Goal: Task Accomplishment & Management: Use online tool/utility

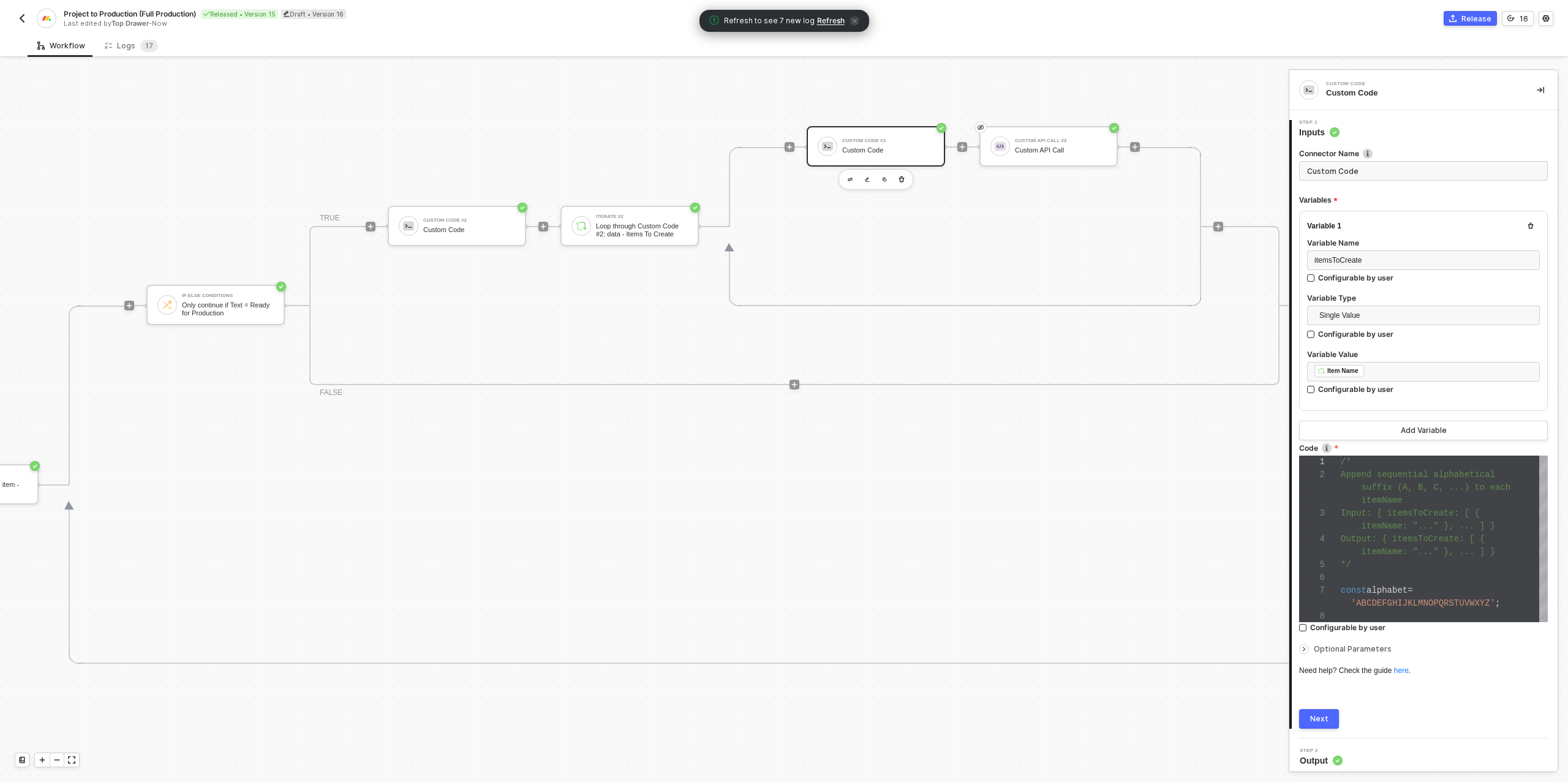
scroll to position [77, 0]
click at [24, 19] on img "button" at bounding box center [22, 18] width 10 height 10
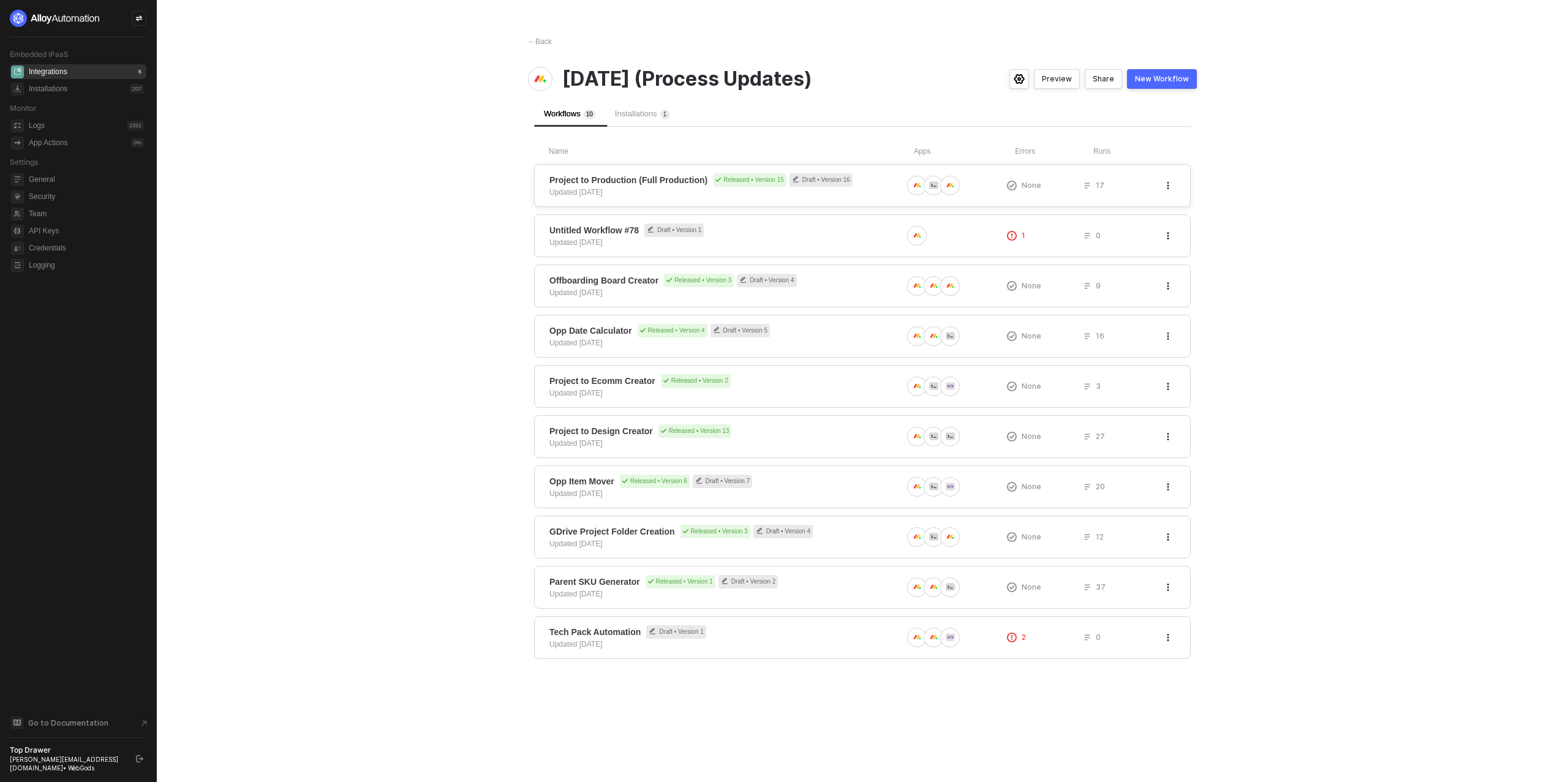
click at [1168, 184] on icon "button" at bounding box center [1168, 185] width 2 height 7
click at [1127, 205] on div "Duplicate" at bounding box center [1124, 210] width 76 height 12
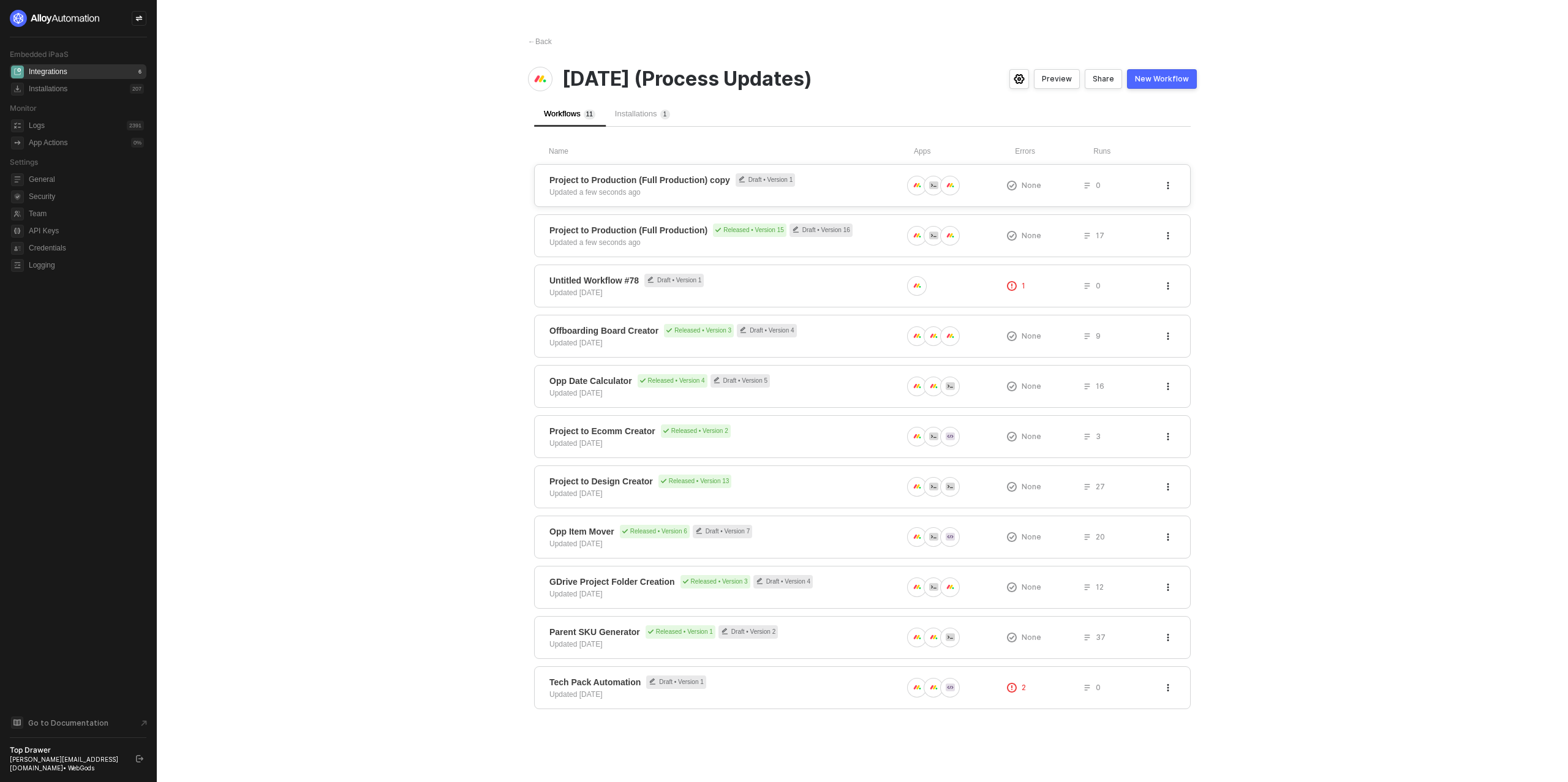
click at [854, 191] on div "Project to Production (Full Production) copy Draft • Version 1 Updated a few se…" at bounding box center [725, 185] width 353 height 24
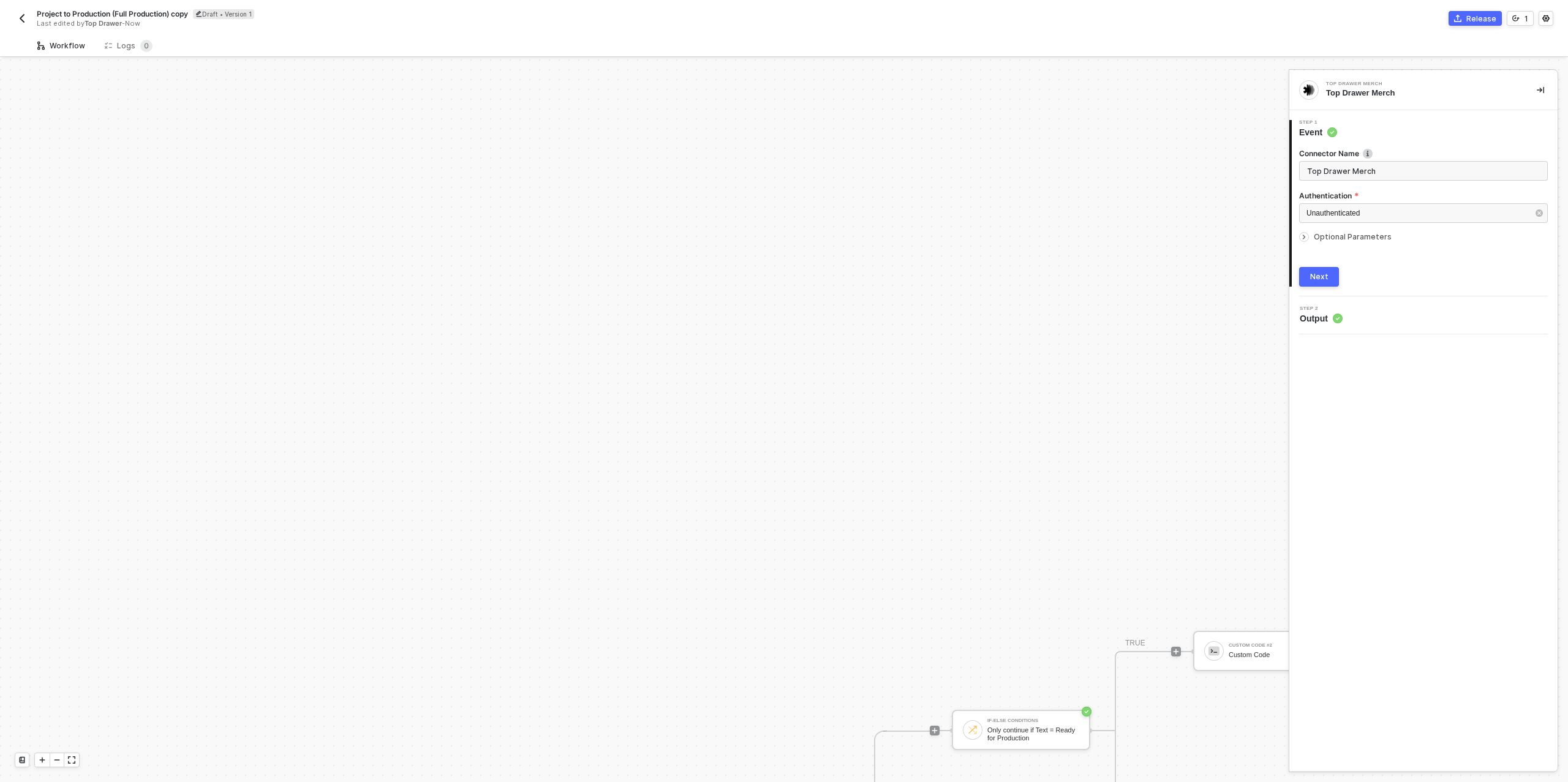
scroll to position [425, 0]
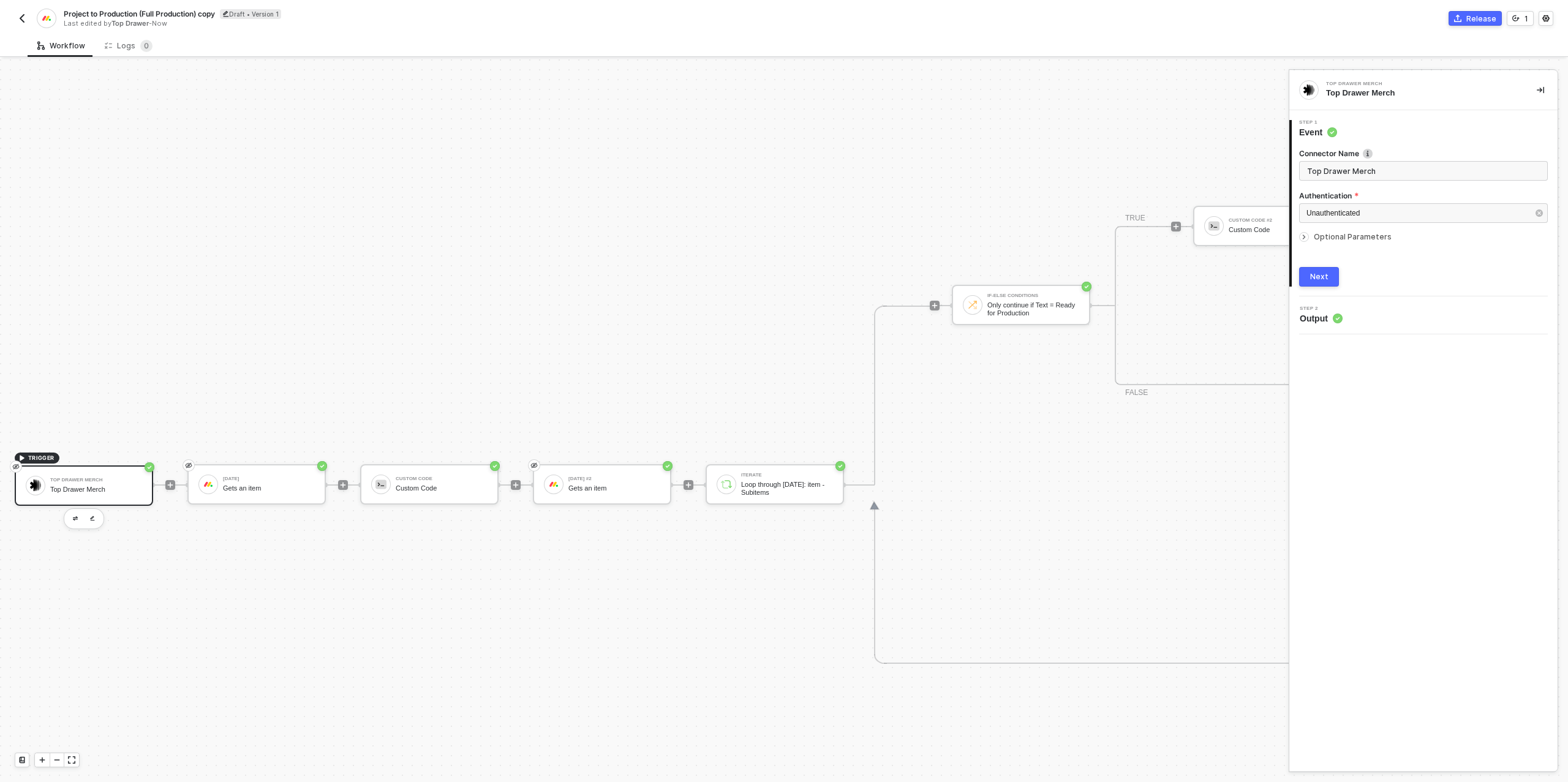
click at [205, 15] on span "Project to Production (Full Production) copy" at bounding box center [139, 14] width 152 height 11
drag, startPoint x: 232, startPoint y: 17, endPoint x: 148, endPoint y: 15, distance: 84.0
click at [148, 15] on input "Project to Production (Full Production) copy" at bounding box center [167, 14] width 208 height 15
type input "Project to Production (Sample)"
click at [288, 15] on div "Save" at bounding box center [290, 14] width 19 height 11
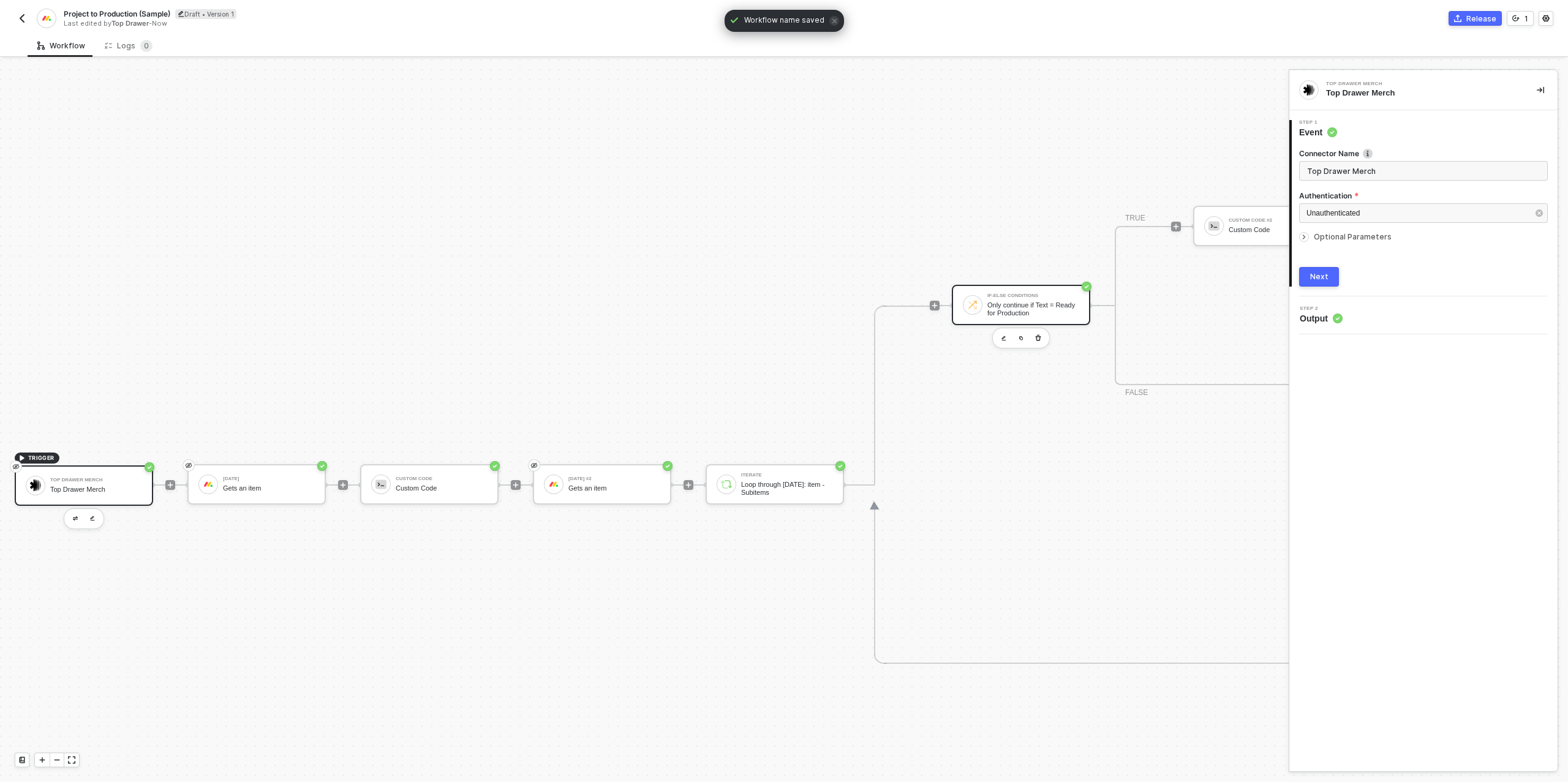
click at [1005, 302] on div "Only continue if Text = Ready for Production" at bounding box center [1033, 308] width 92 height 15
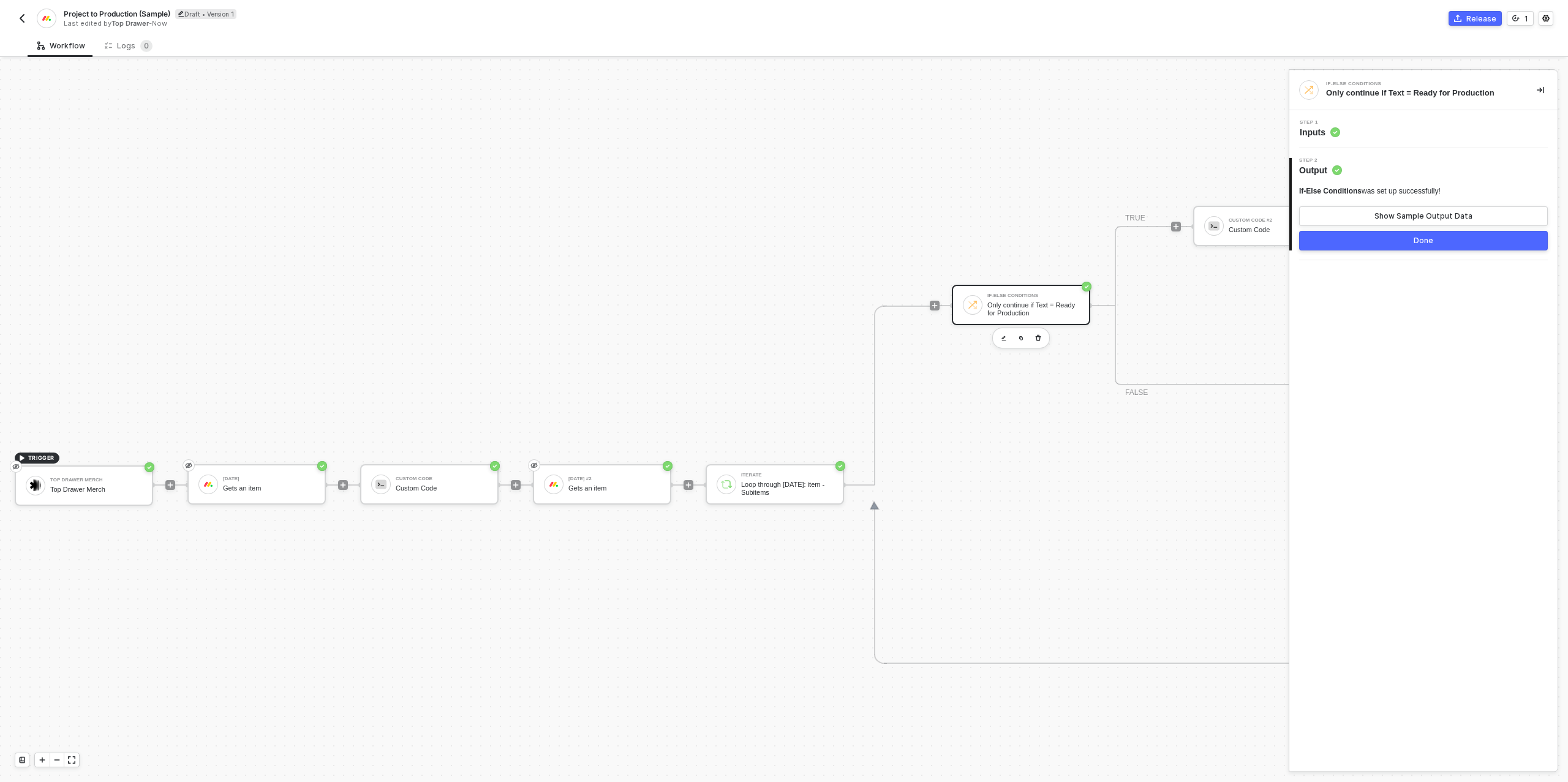
click at [1369, 129] on div "Step 1 Inputs" at bounding box center [1424, 129] width 265 height 19
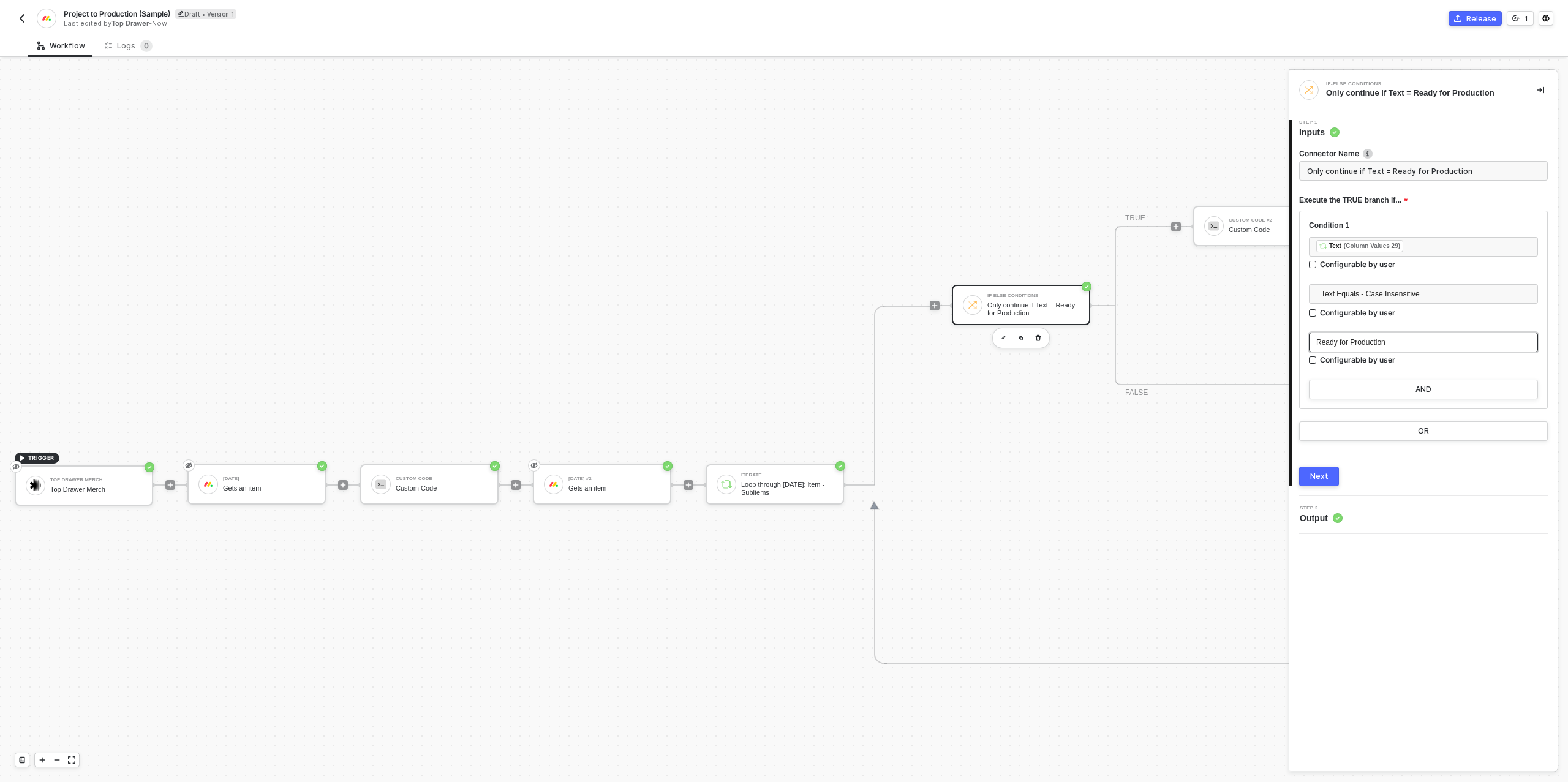
click at [1380, 341] on span "Ready for Production" at bounding box center [1350, 342] width 69 height 9
type input "Only continue if Text = Ready for Sample"
click at [1320, 476] on div "Next" at bounding box center [1319, 476] width 19 height 10
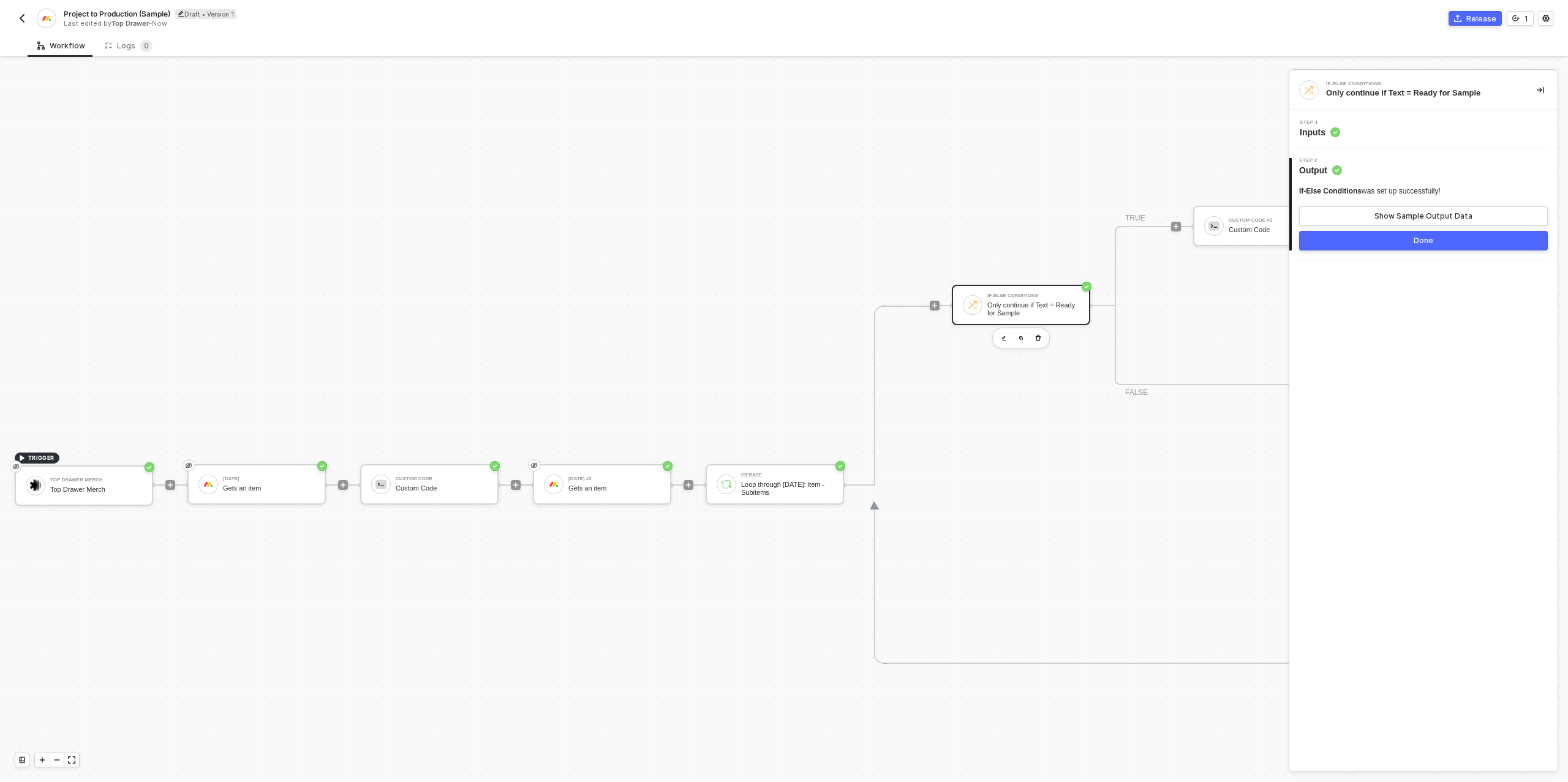
click at [1422, 244] on div "Done" at bounding box center [1423, 240] width 20 height 10
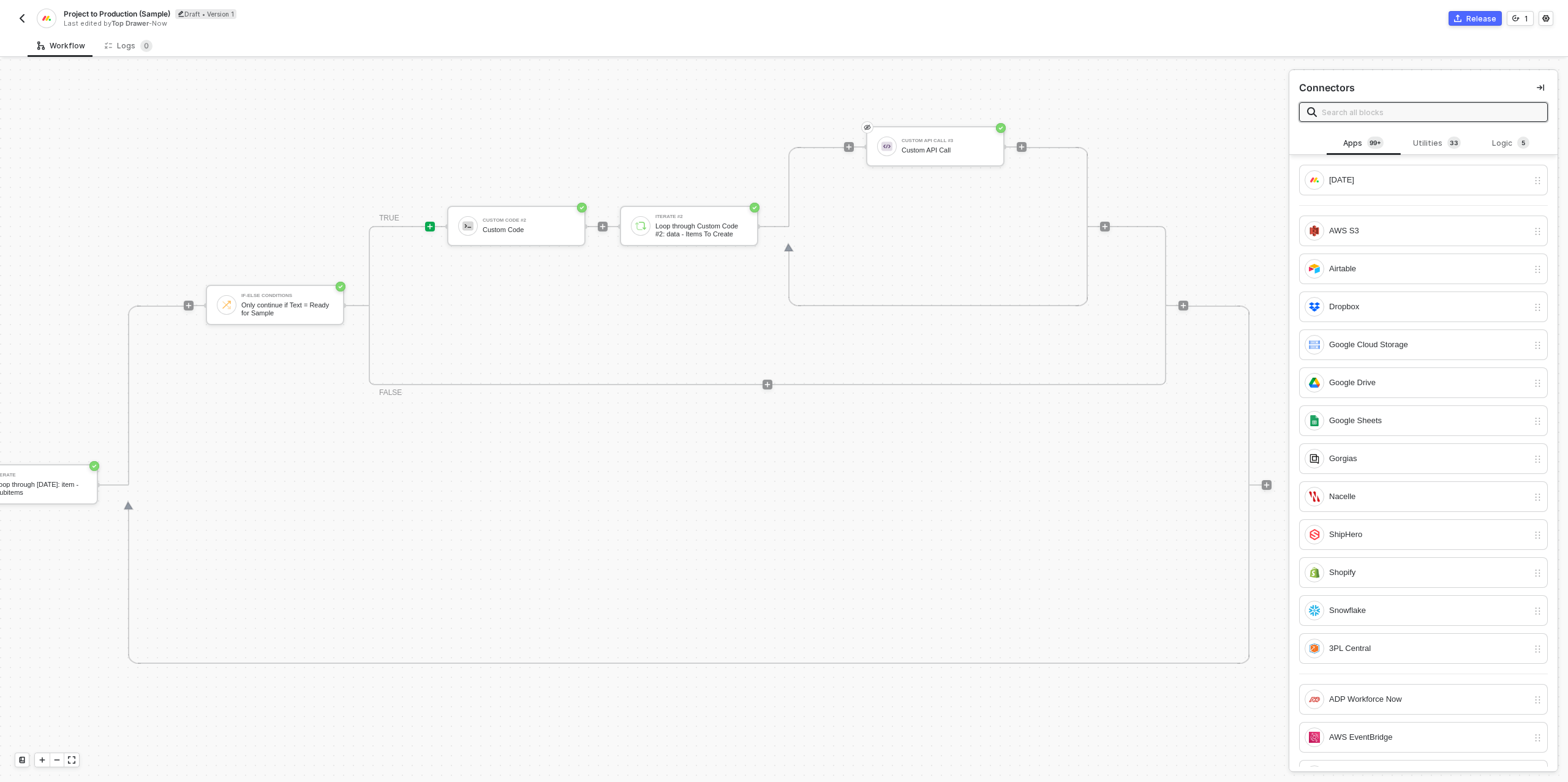
scroll to position [425, 806]
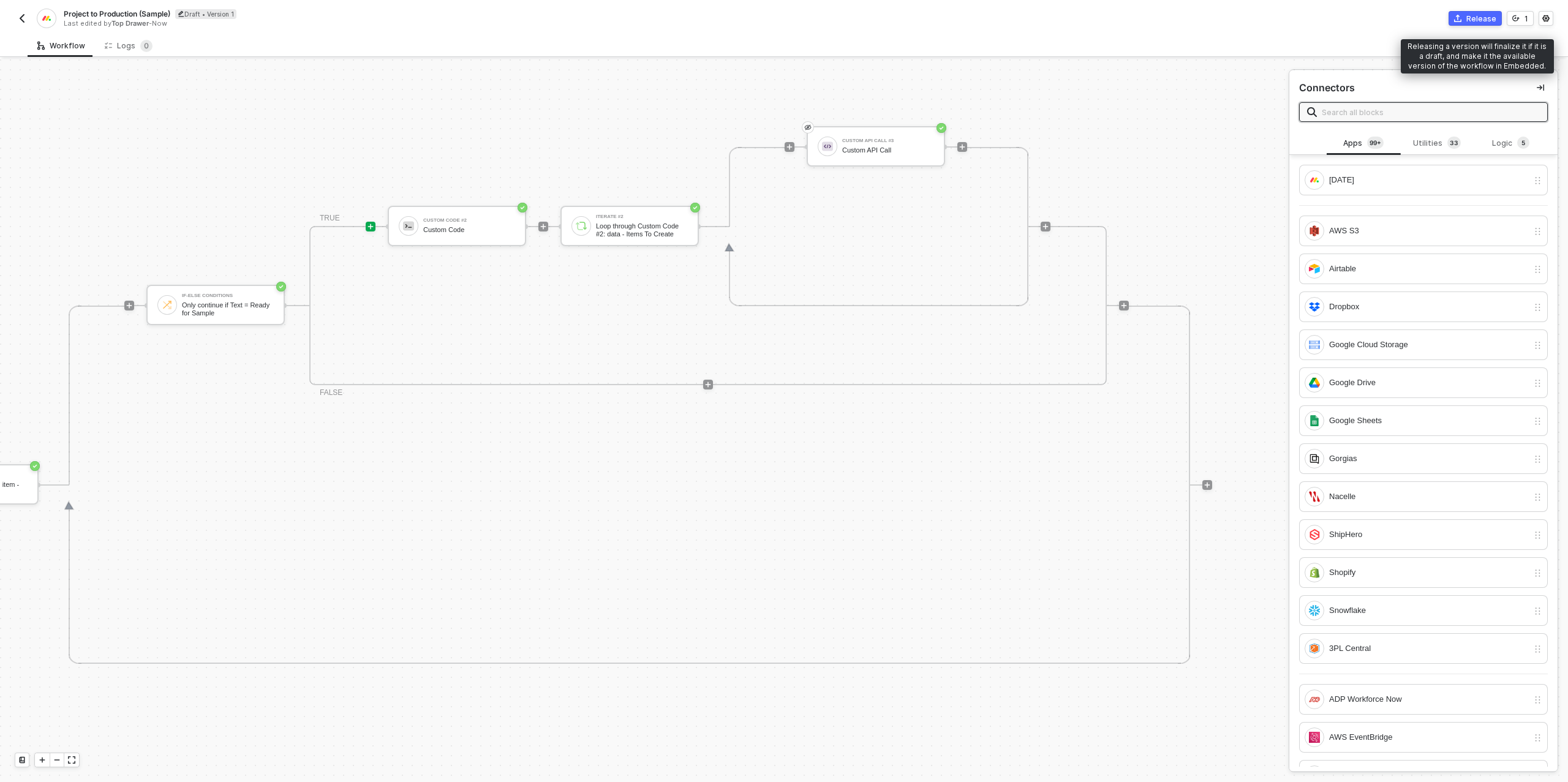
click at [1479, 19] on div "Release" at bounding box center [1481, 19] width 30 height 11
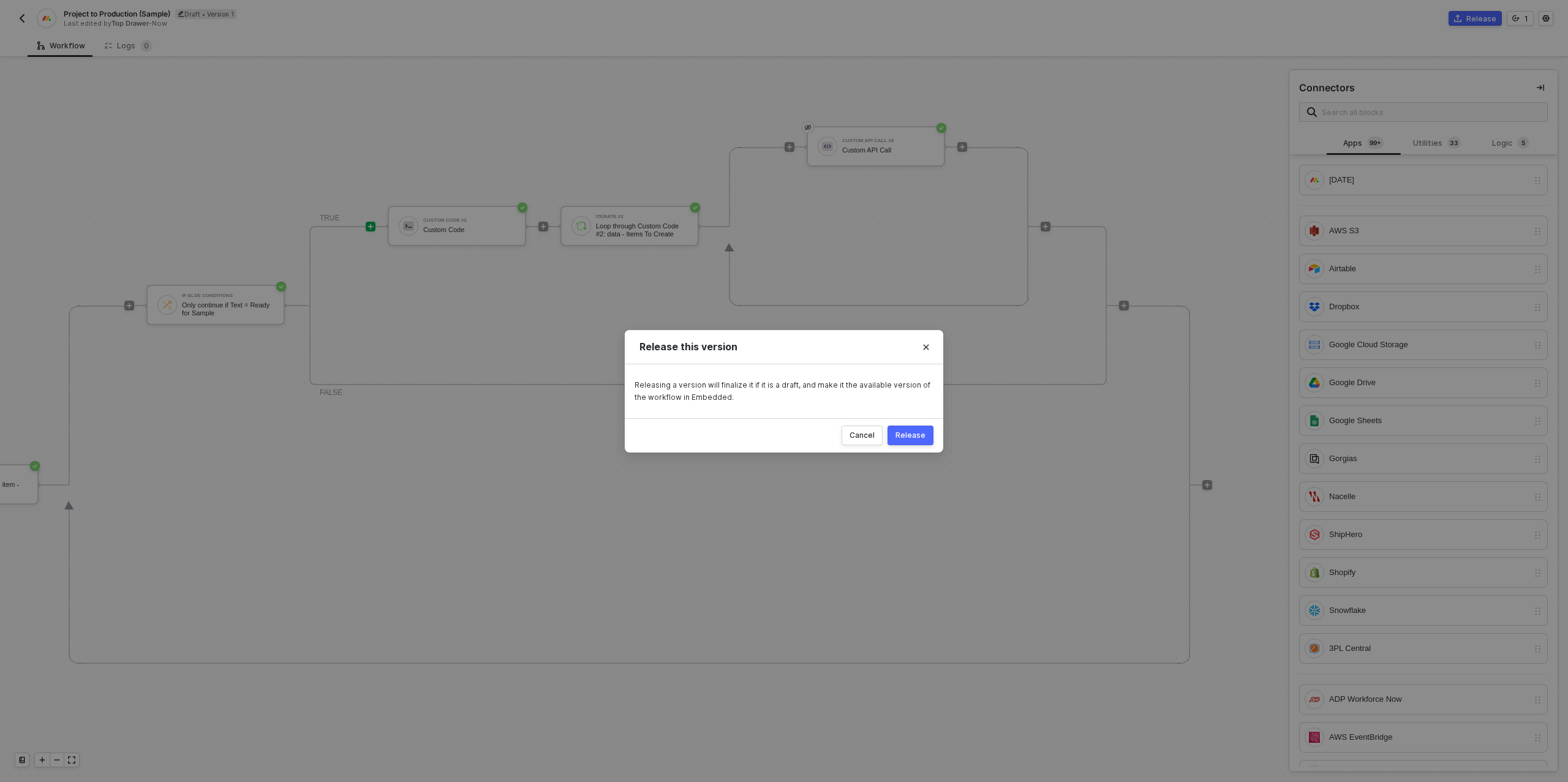
click at [921, 432] on div "Release" at bounding box center [910, 435] width 30 height 10
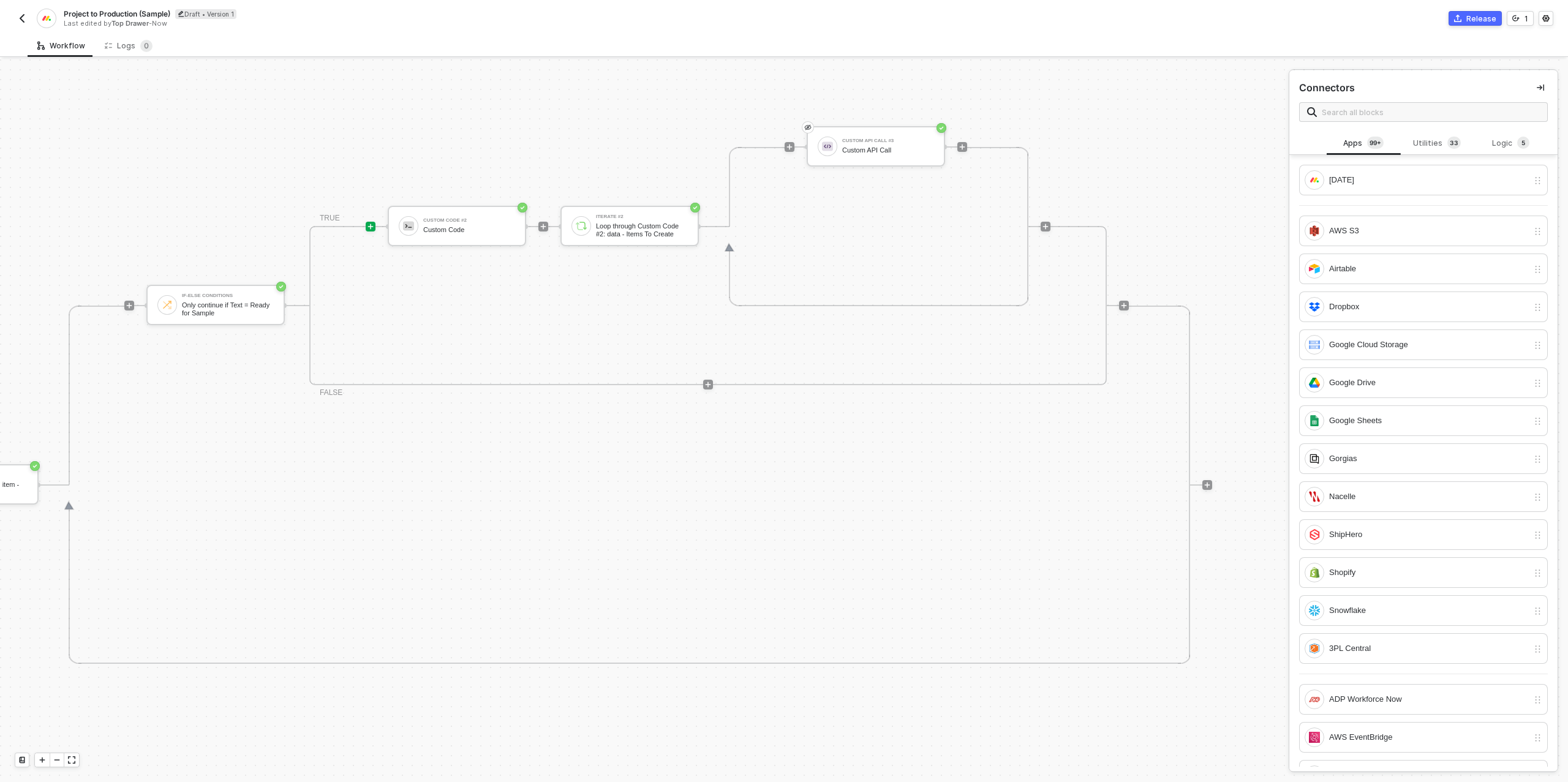
scroll to position [425, 495]
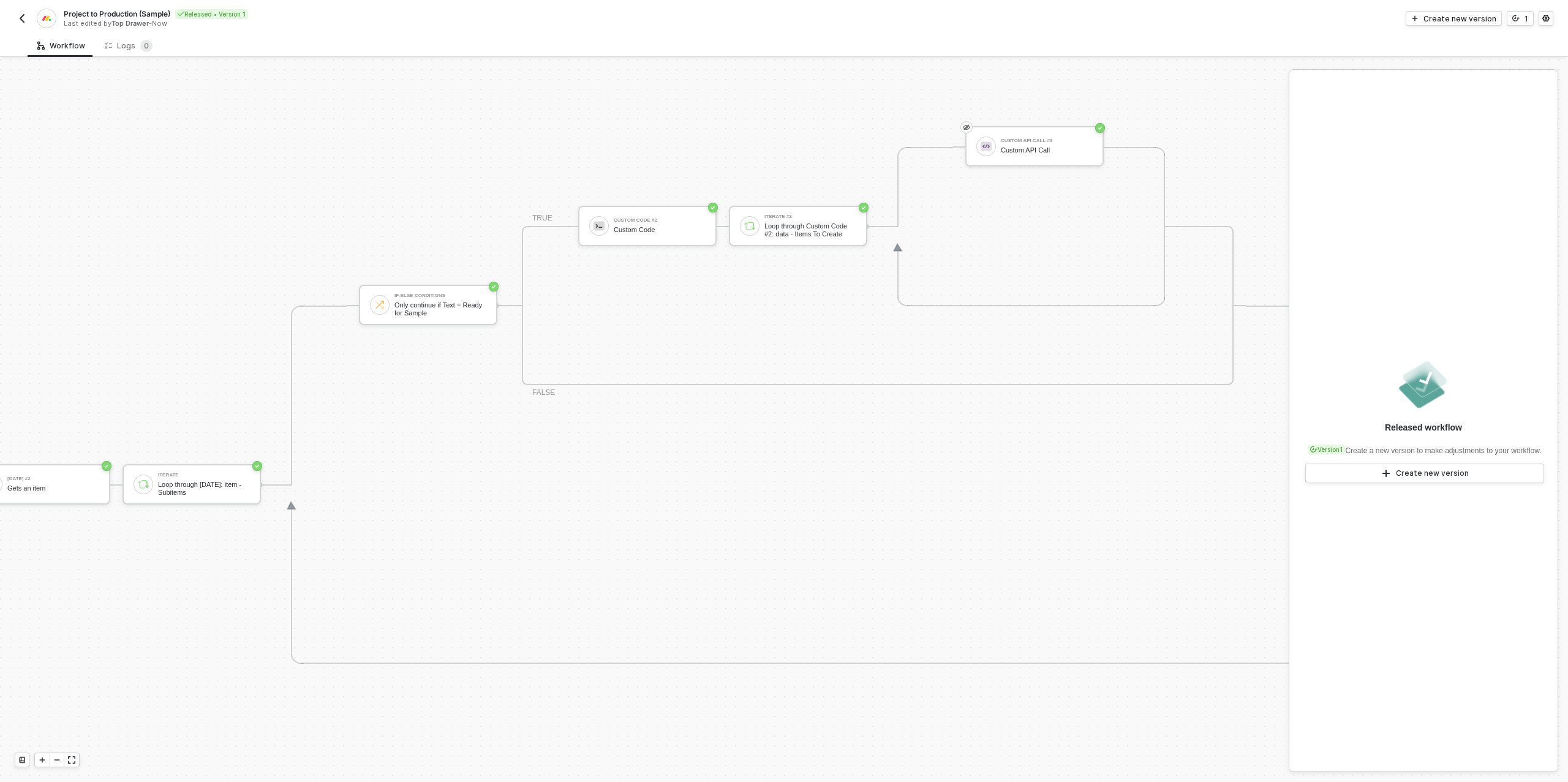
click at [24, 19] on img "button" at bounding box center [22, 18] width 10 height 10
